Goal: Task Accomplishment & Management: Manage account settings

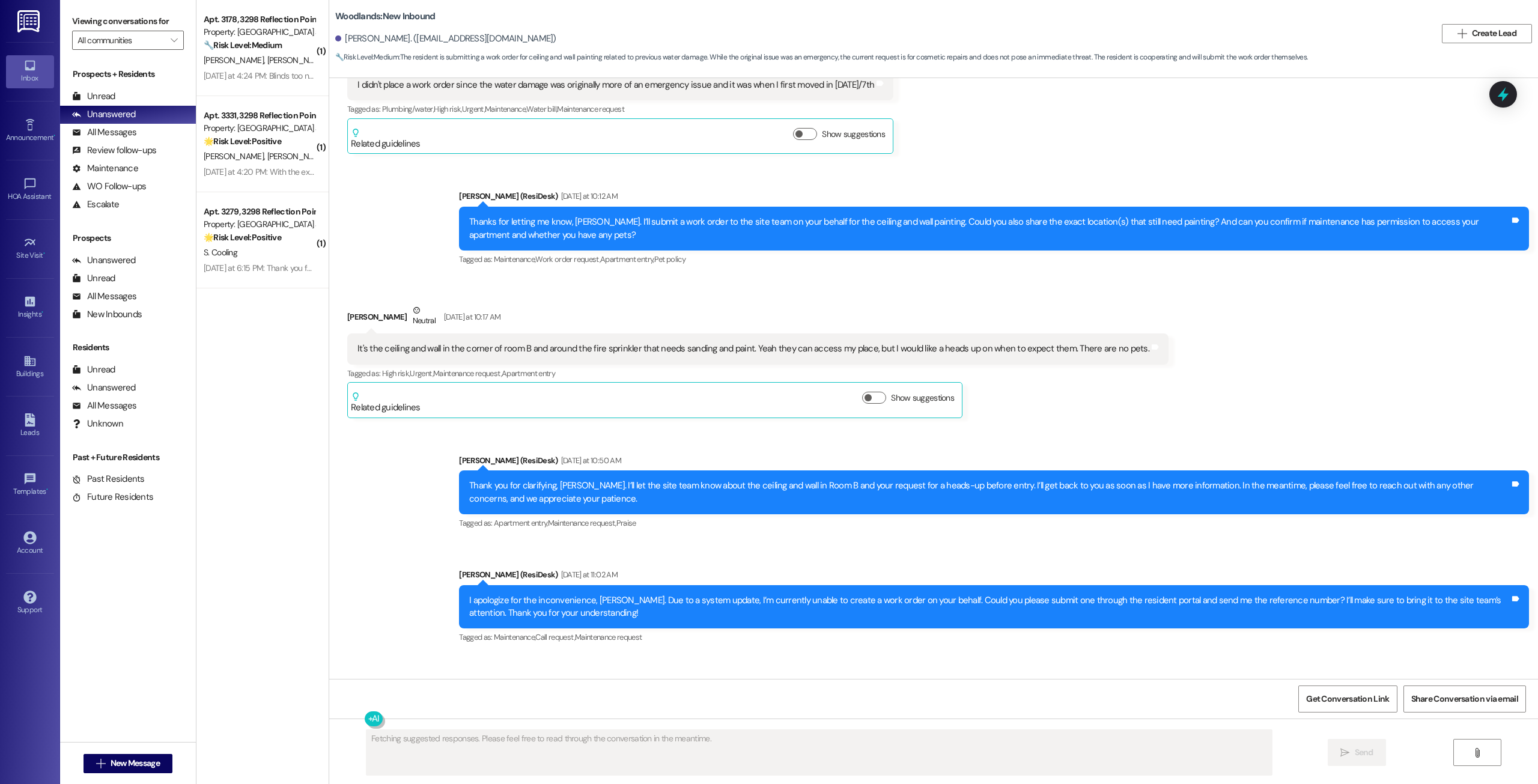
scroll to position [1394, 0]
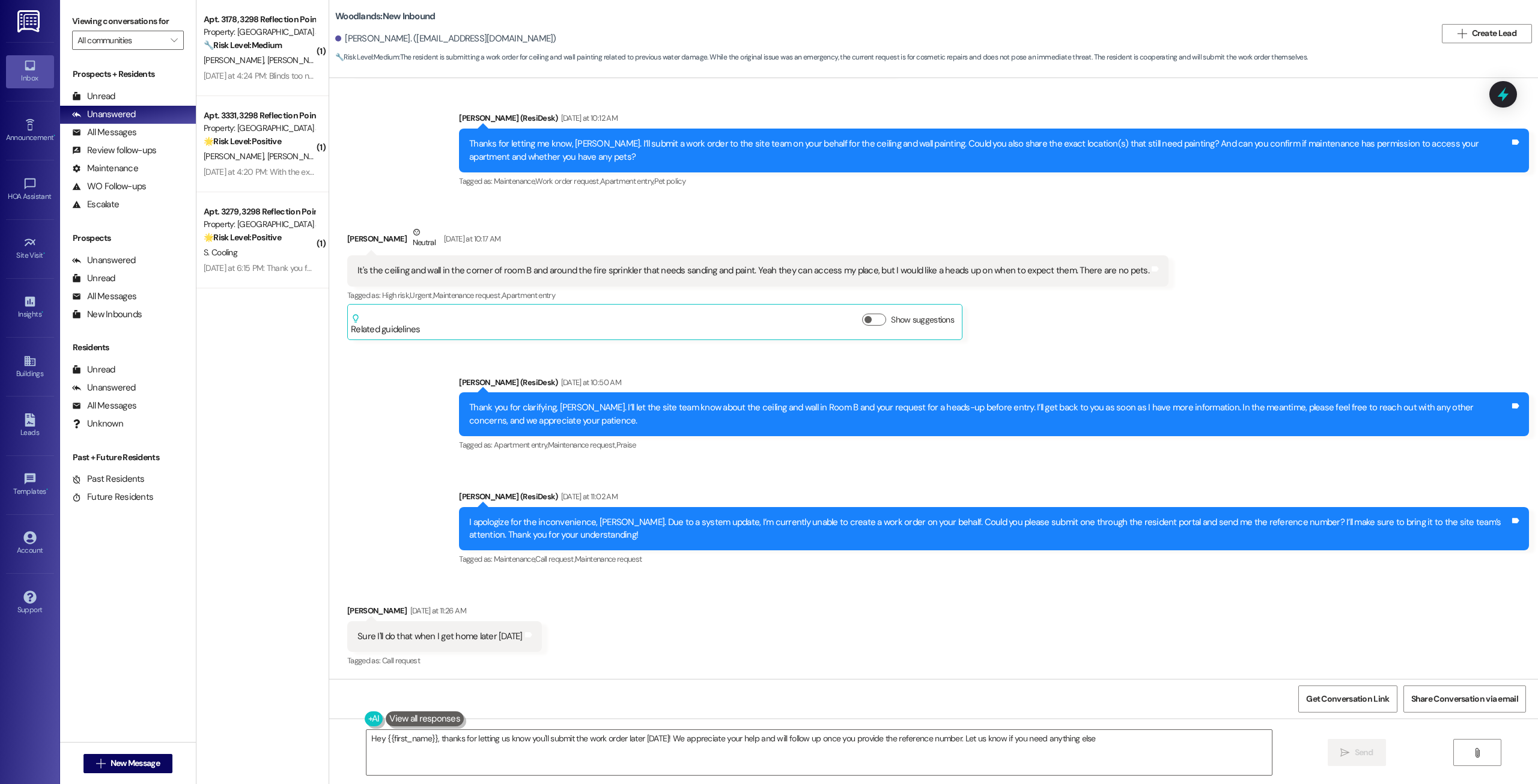
type textarea "Hey {{first_name}}, thanks for letting us know you'll submit the work order lat…"
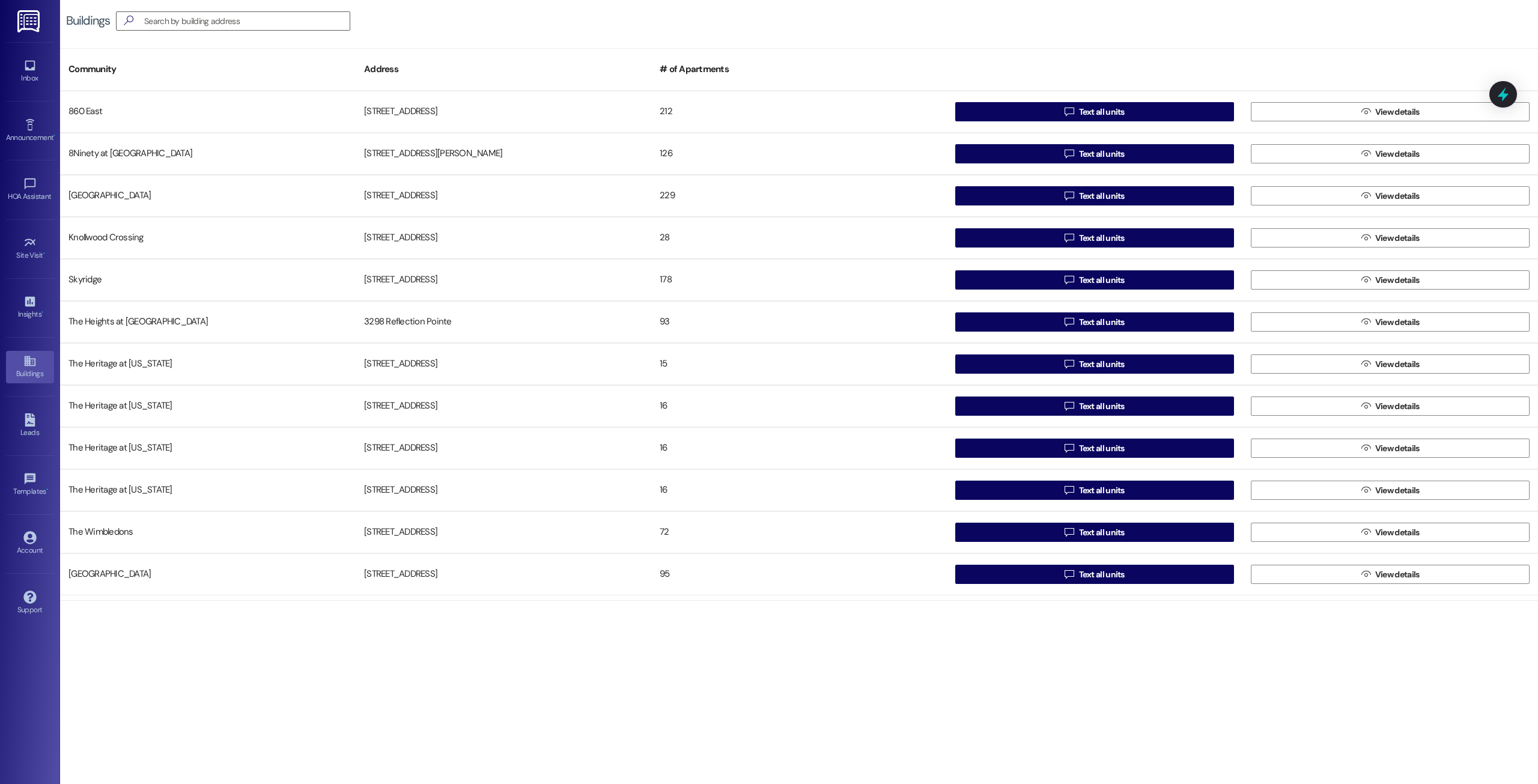
click at [31, 526] on div "Account Go to Account" at bounding box center [30, 543] width 48 height 59
click at [28, 541] on icon at bounding box center [30, 537] width 13 height 13
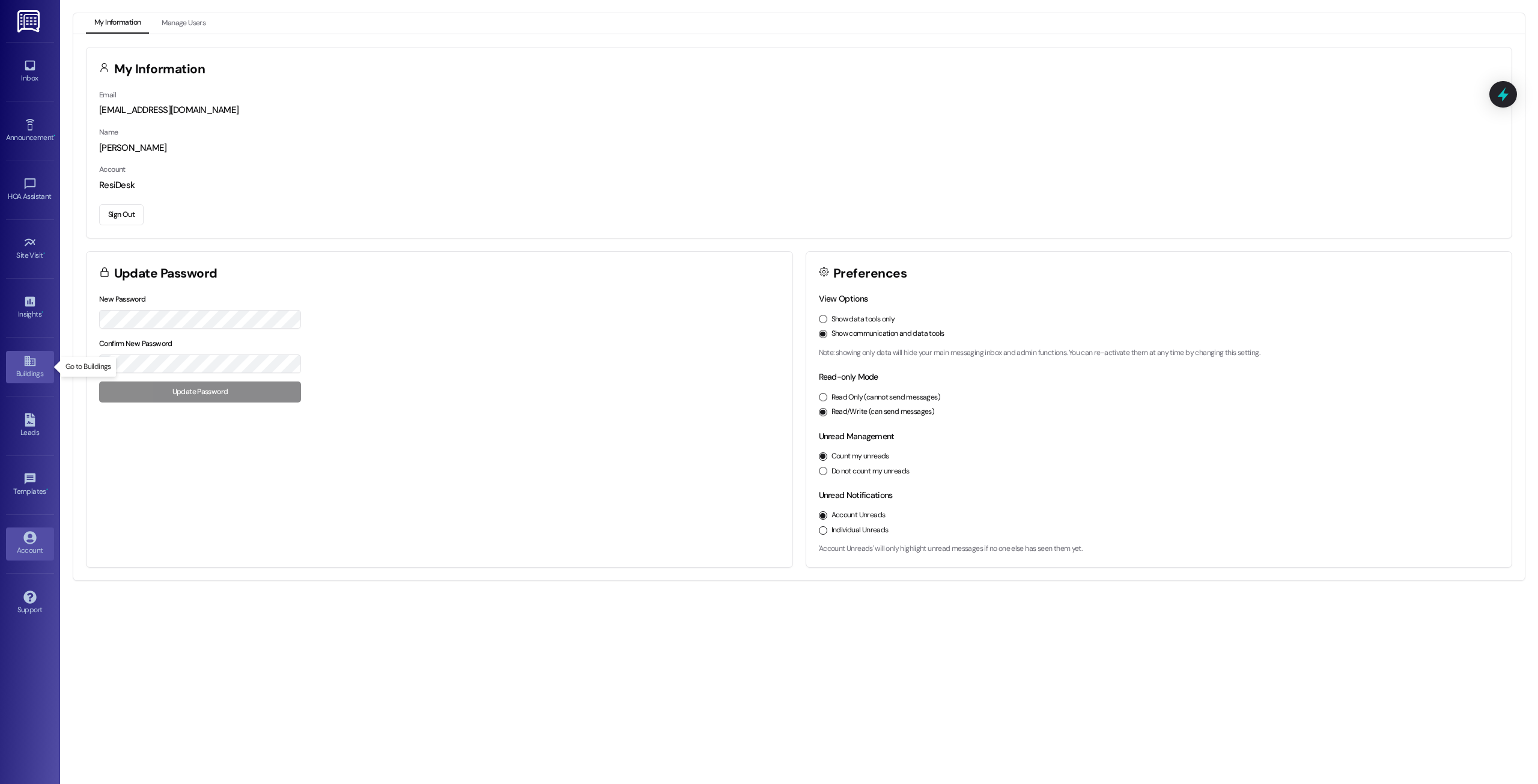
click at [34, 367] on div "Buildings" at bounding box center [30, 373] width 60 height 12
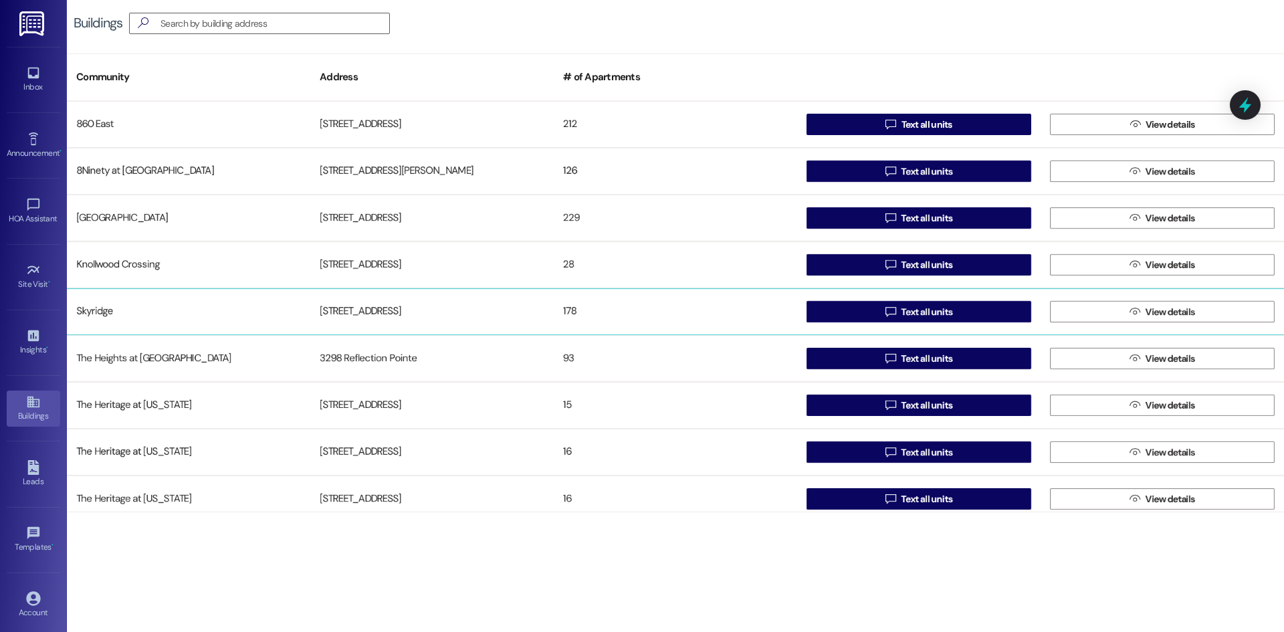
click at [96, 316] on div "Skyridge" at bounding box center [188, 311] width 243 height 27
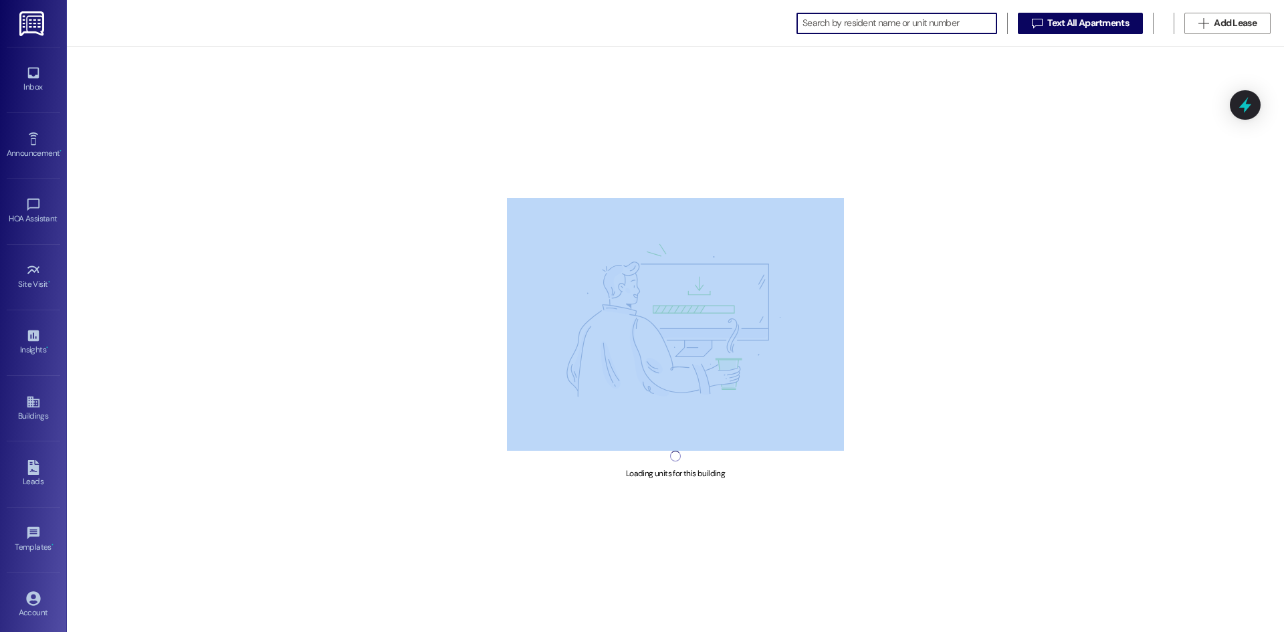
click at [96, 316] on div "Loading units for this building" at bounding box center [675, 339] width 1217 height 585
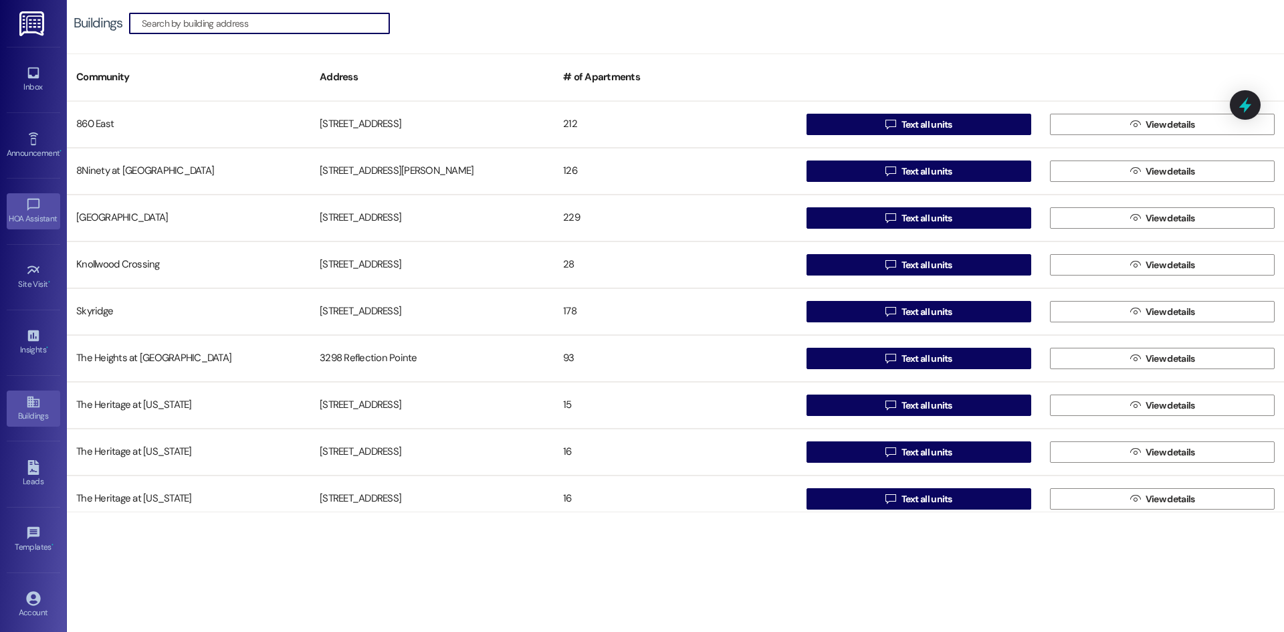
click at [25, 222] on div "HOA Assistant" at bounding box center [33, 218] width 67 height 13
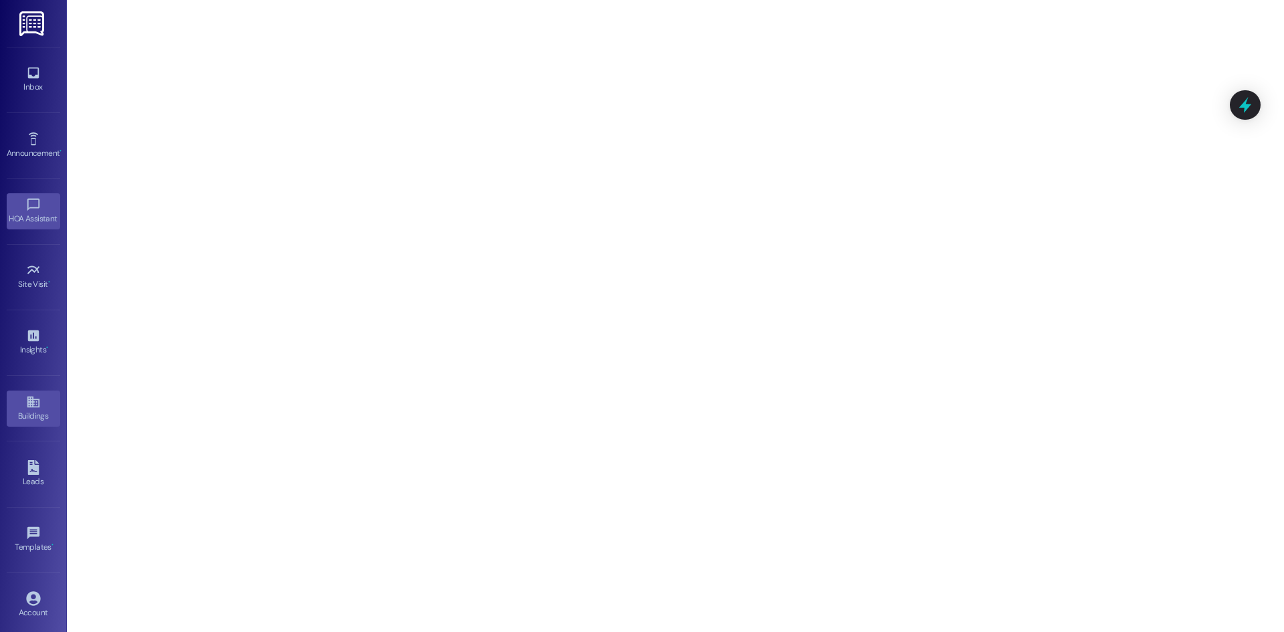
click at [32, 410] on div "Buildings" at bounding box center [33, 415] width 67 height 13
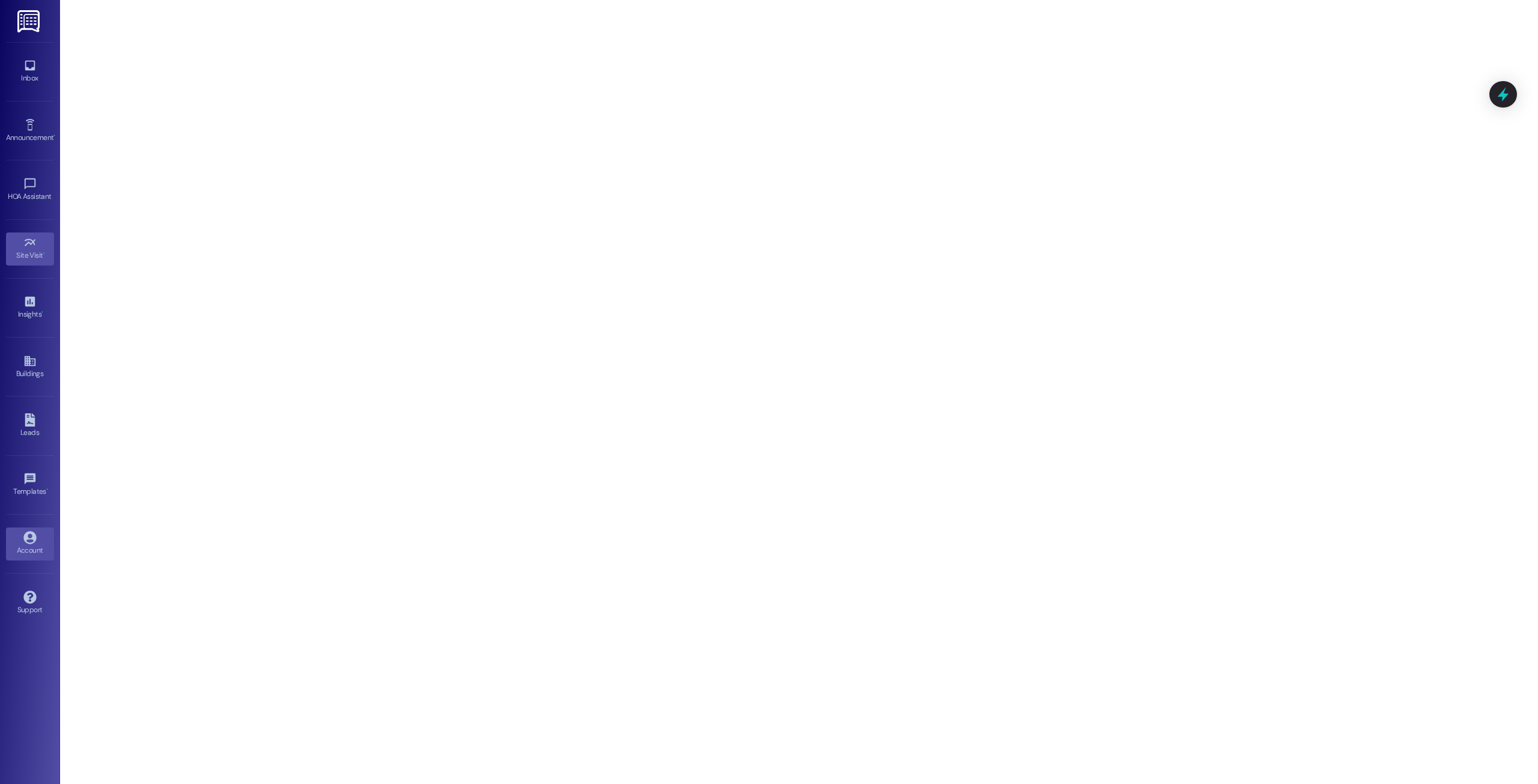
click at [37, 533] on link "Account" at bounding box center [30, 543] width 48 height 32
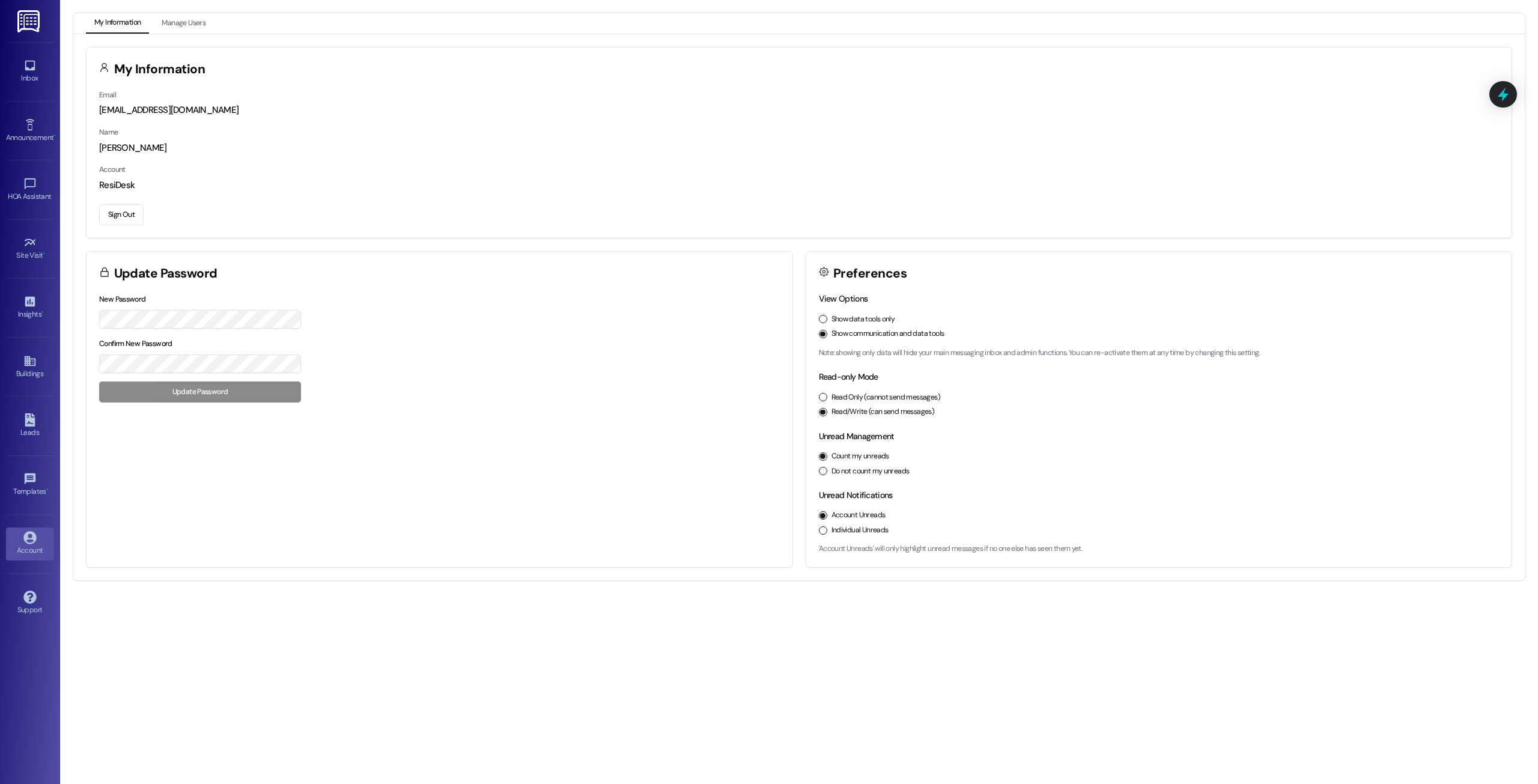
click at [130, 238] on div "My Information Email [EMAIL_ADDRESS][DOMAIN_NAME] Name [PERSON_NAME] Account Re…" at bounding box center [799, 143] width 1426 height 192
click at [131, 216] on button "Sign Out" at bounding box center [120, 214] width 44 height 21
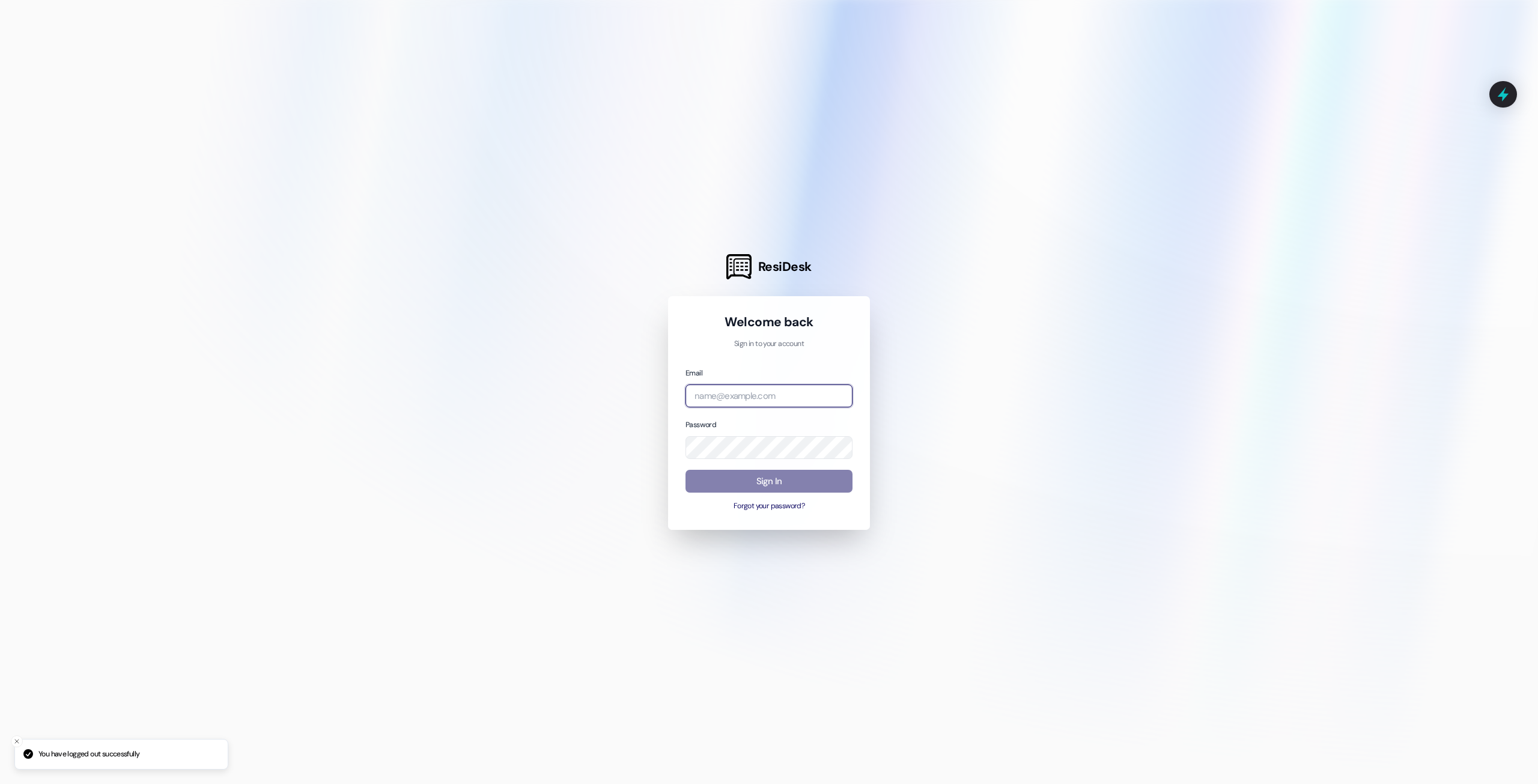
click at [781, 398] on input "email" at bounding box center [769, 396] width 167 height 23
click at [0, 783] on com-1password-button at bounding box center [0, 784] width 0 height 0
type input "automated-surveys-meridianmanagement@meridianmanagement.com"
